Goal: Task Accomplishment & Management: Manage account settings

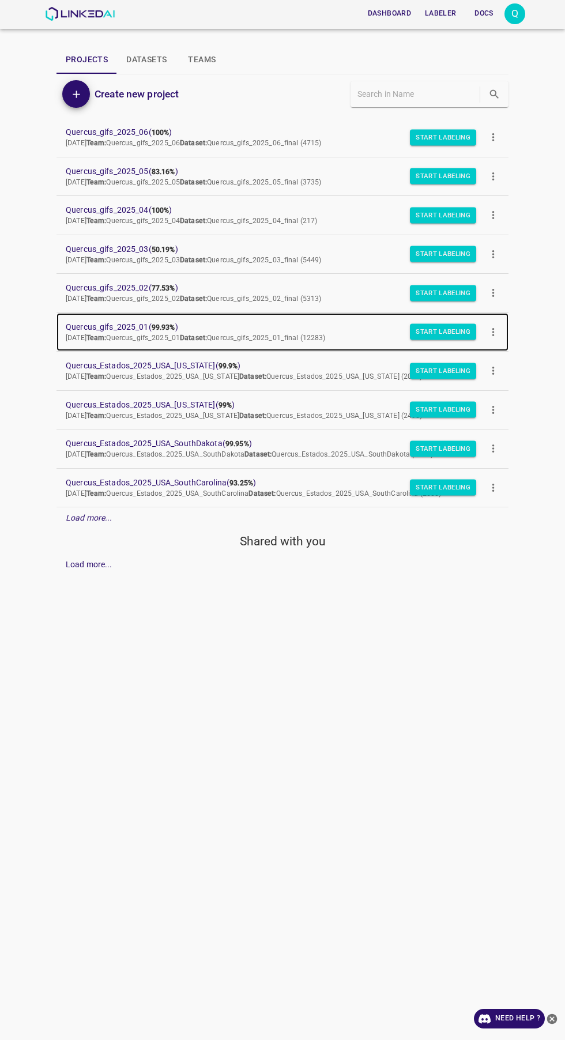
click at [153, 332] on span "Quercus_gifs_2025_01 ( 99.93% )" at bounding box center [273, 327] width 415 height 12
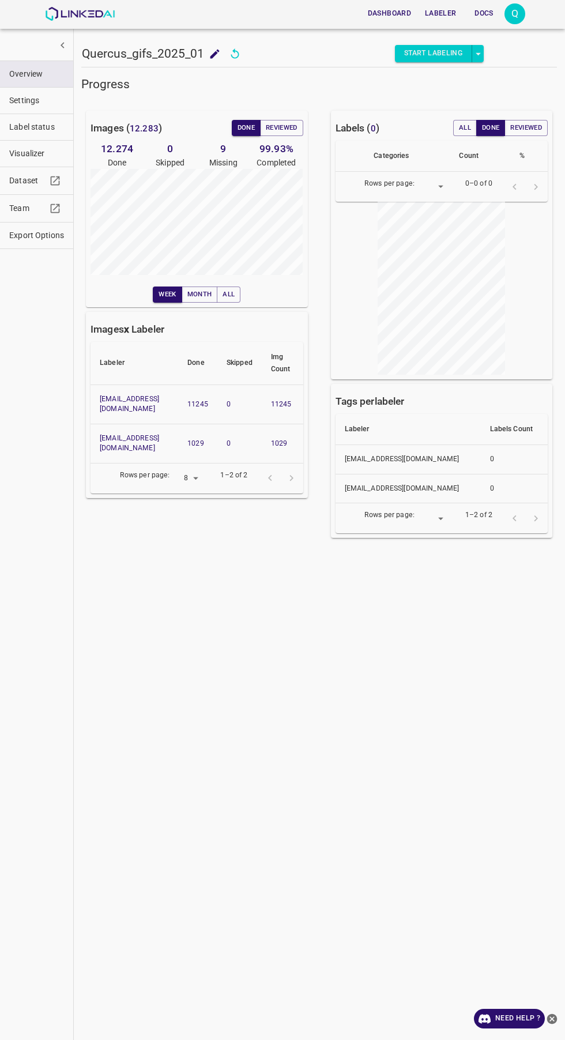
scroll to position [32, 0]
copy link "claudiorojas1094@gmail.com"
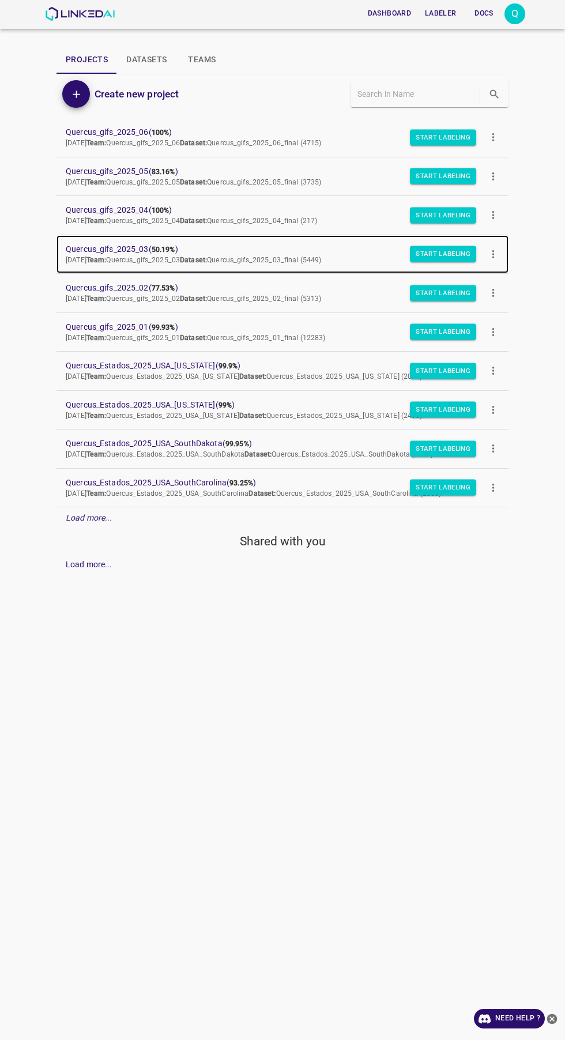
click at [144, 254] on span "Quercus_gifs_2025_03 ( 50.19% )" at bounding box center [273, 249] width 415 height 12
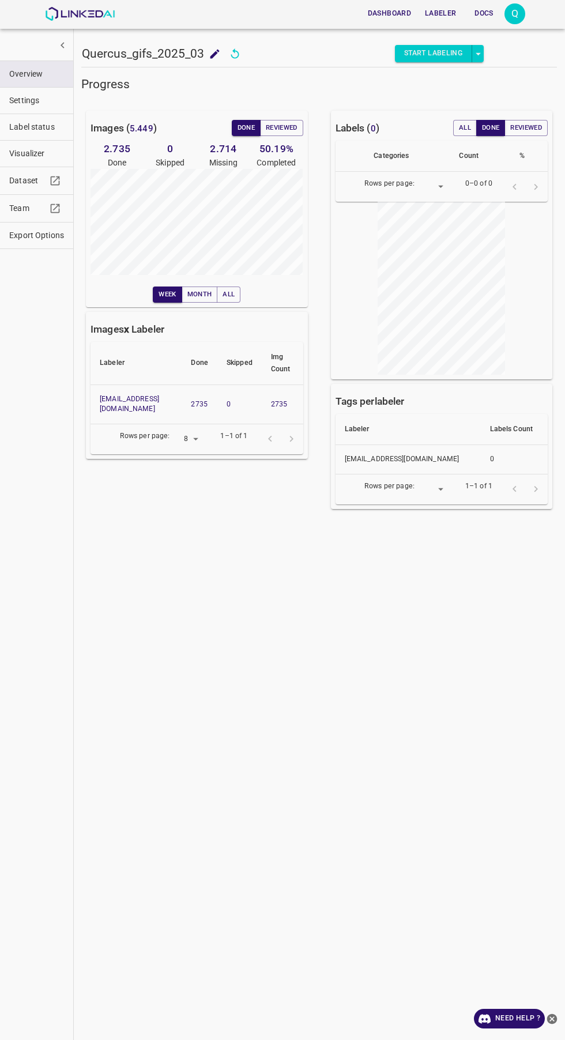
click at [50, 208] on icon "button" at bounding box center [55, 208] width 12 height 12
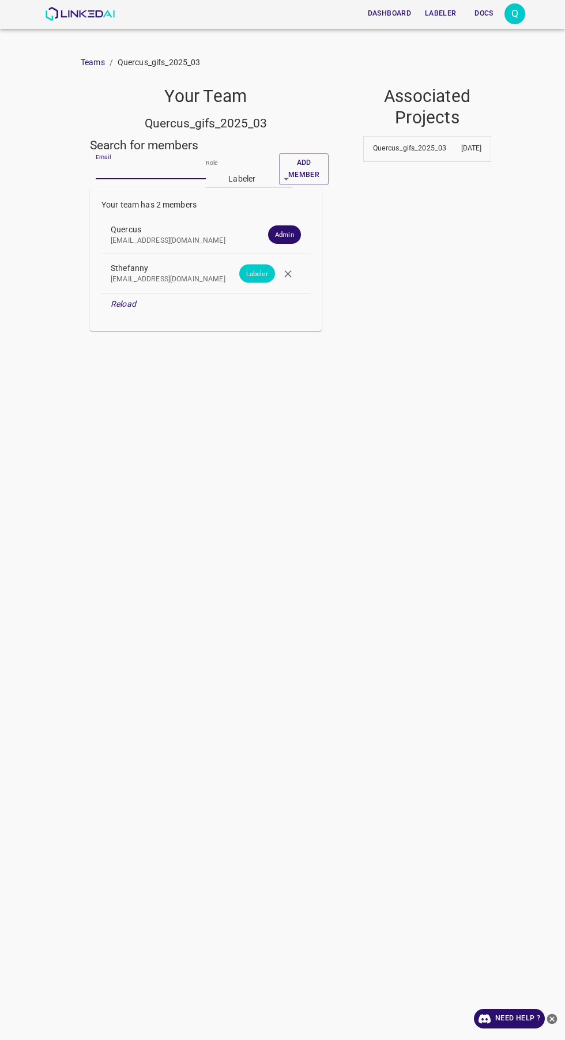
paste input "[EMAIL_ADDRESS][DOMAIN_NAME]"
type input "[EMAIL_ADDRESS][DOMAIN_NAME]"
click at [304, 163] on button "Add member" at bounding box center [304, 169] width 50 height 32
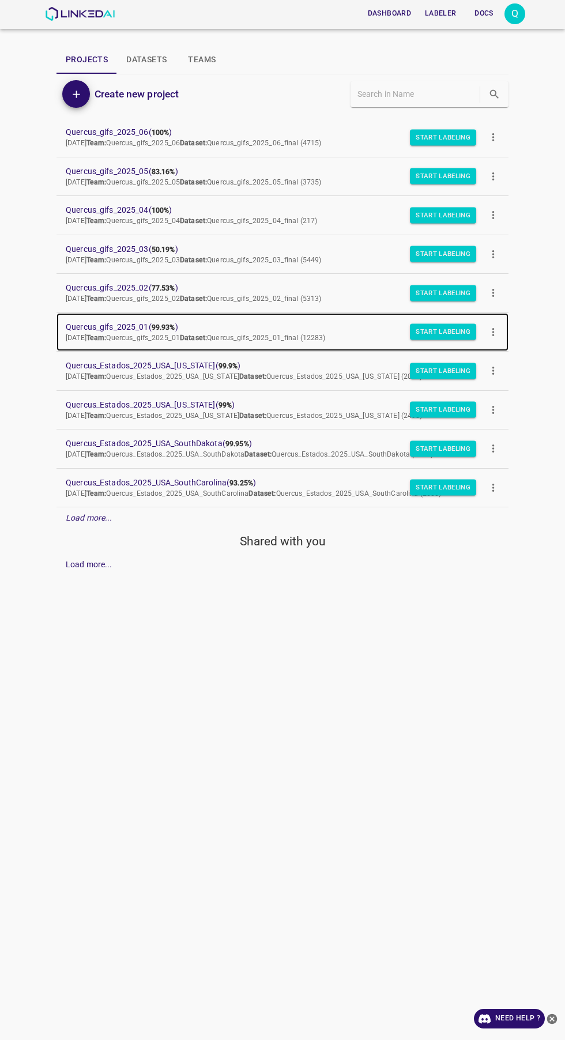
click at [164, 327] on b "99.93%" at bounding box center [164, 328] width 24 height 8
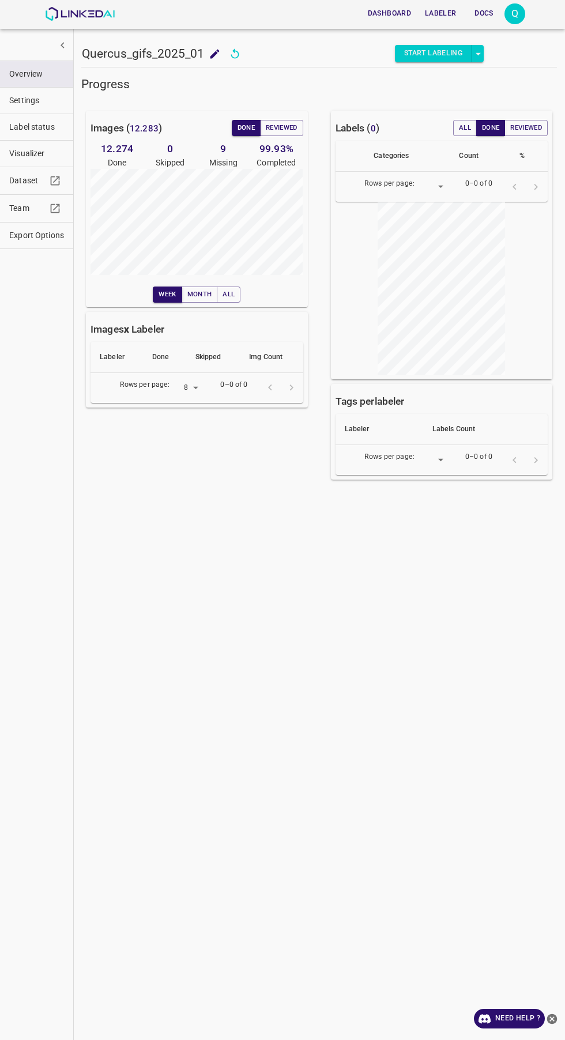
click at [50, 208] on icon "button" at bounding box center [55, 208] width 12 height 12
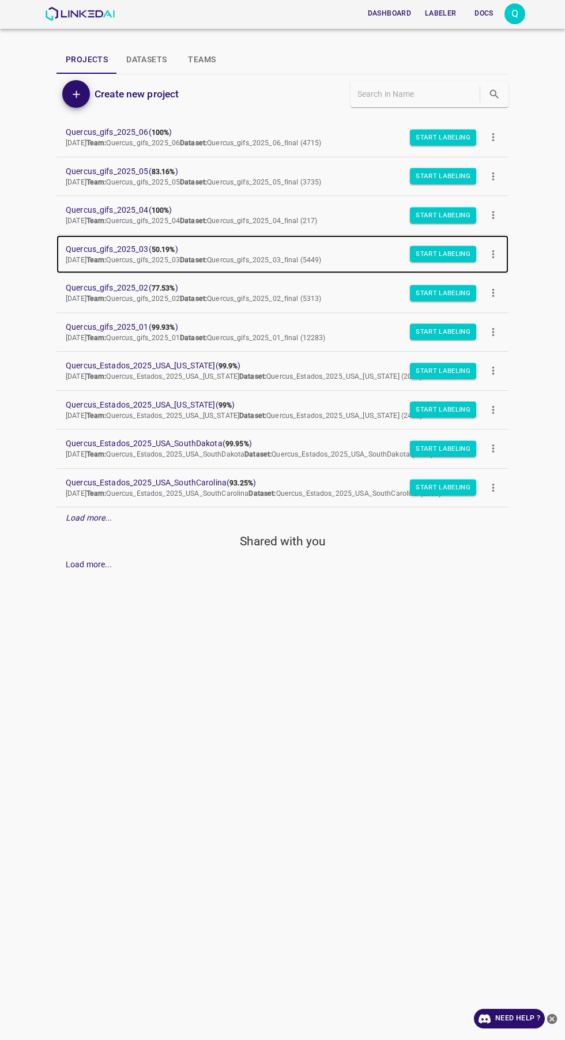
click at [142, 247] on span "Quercus_gifs_2025_03 ( 50.19% )" at bounding box center [273, 249] width 415 height 12
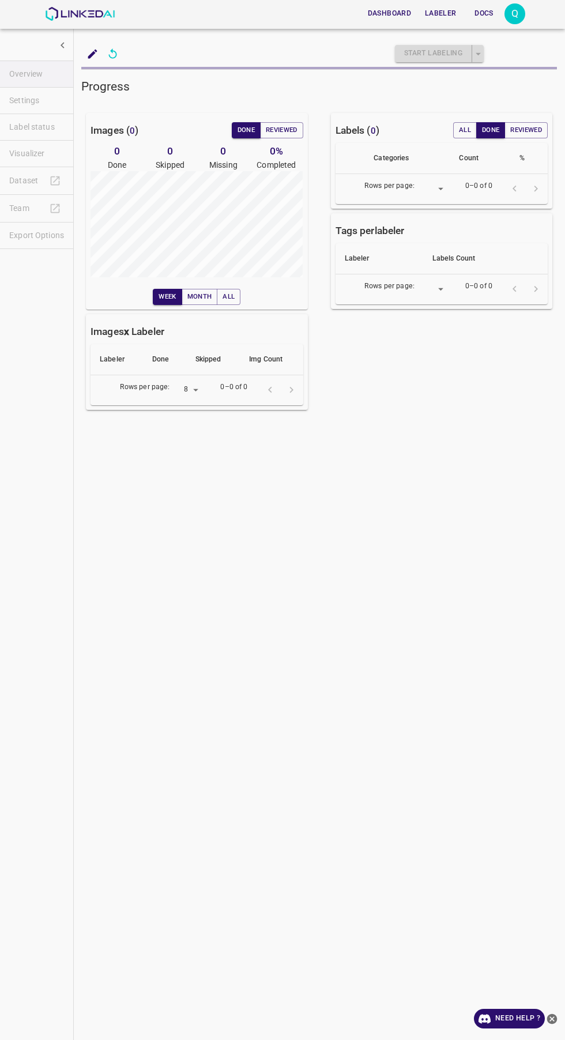
click at [50, 213] on ul "Overview Settings Label status Visualizer Dataset Team Export Options" at bounding box center [36, 155] width 73 height 198
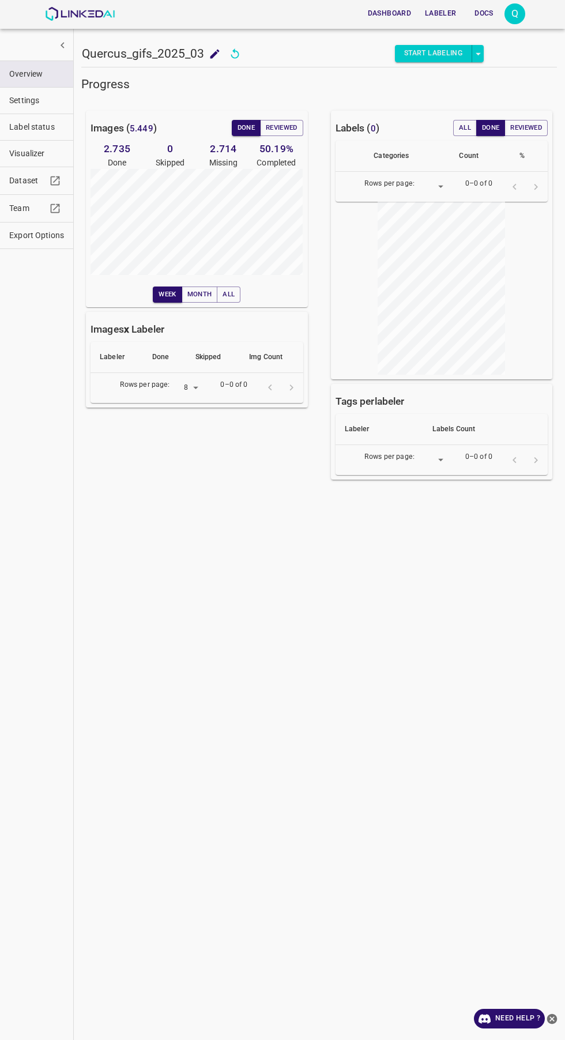
click at [32, 225] on button "Export Options" at bounding box center [36, 236] width 73 height 26
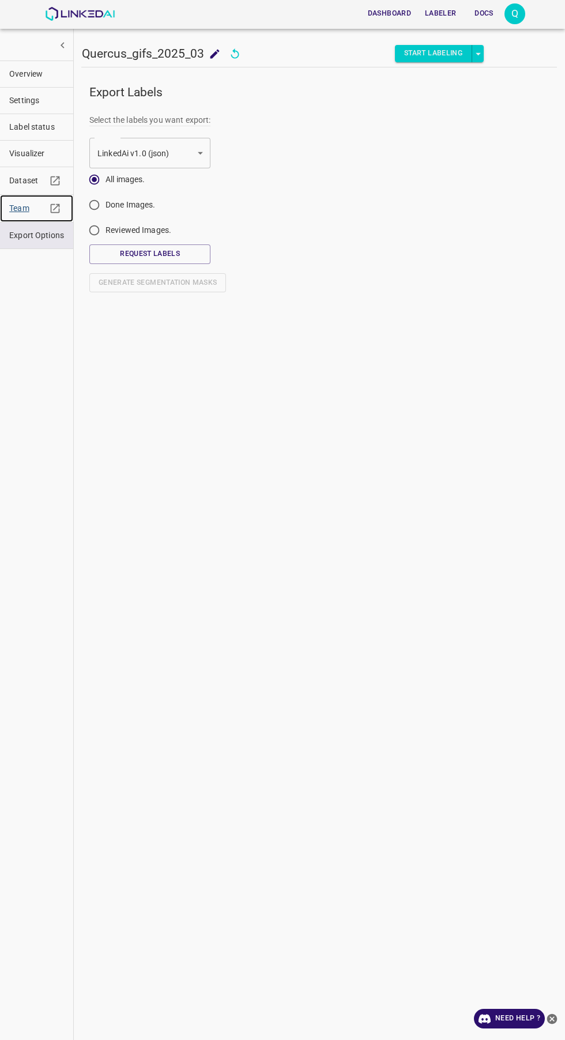
click at [28, 204] on span "Team" at bounding box center [27, 208] width 37 height 12
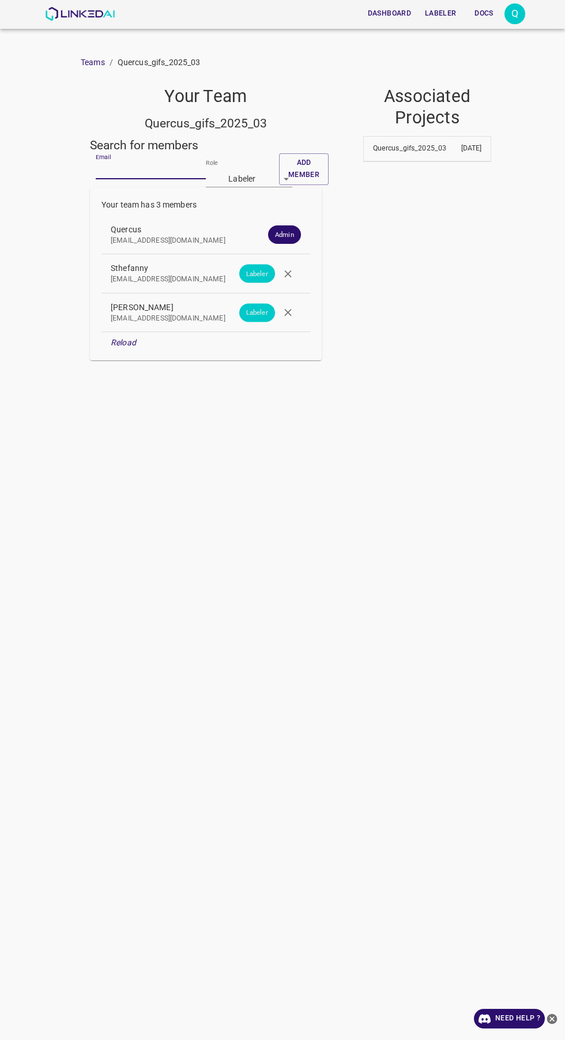
paste input "[EMAIL_ADDRESS][DOMAIN_NAME]"
type input "[EMAIL_ADDRESS][DOMAIN_NAME]"
click at [303, 163] on button "Add member" at bounding box center [304, 169] width 50 height 32
